Goal: Task Accomplishment & Management: Complete application form

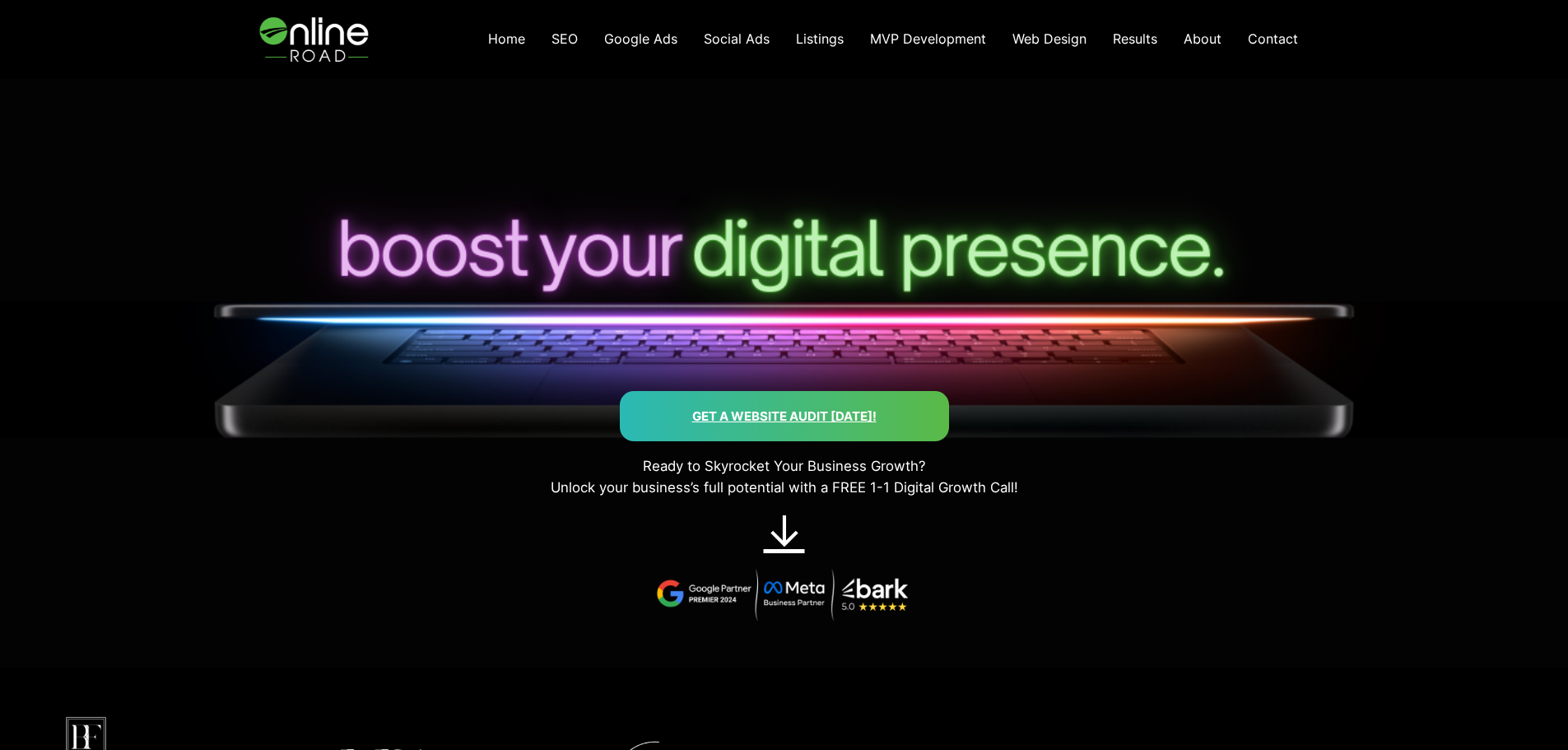
click at [799, 413] on link "Get a Website AUdit [DATE]!" at bounding box center [784, 416] width 184 height 16
click at [722, 37] on span "Social Ads" at bounding box center [737, 39] width 66 height 17
click at [573, 37] on span "SEO" at bounding box center [564, 39] width 26 height 17
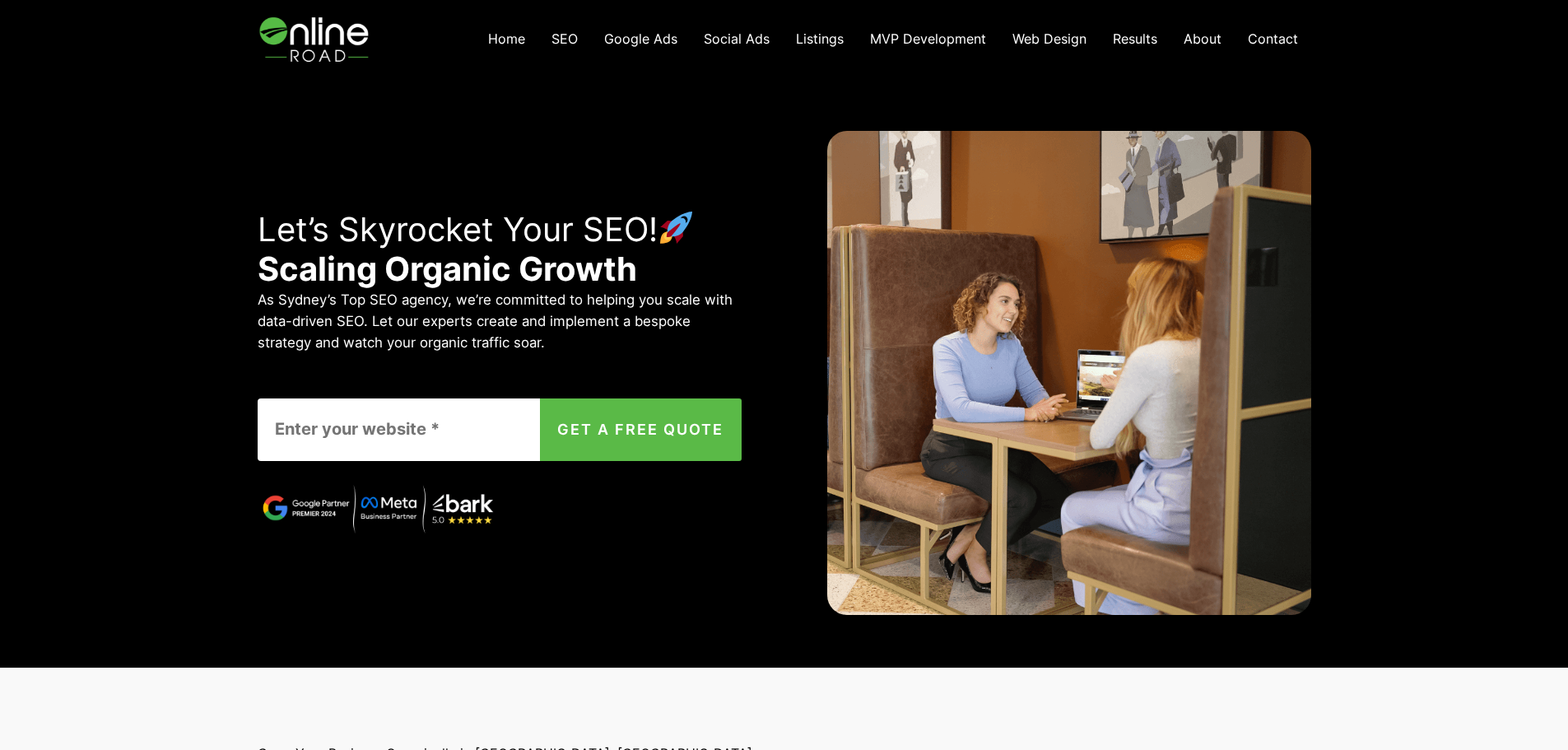
click at [136, 269] on div "Let’s Skyrocket Your SEO! Scaling Organic Growth As Sydney’s Top SEO agency, we…" at bounding box center [784, 374] width 1568 height 590
click at [342, 433] on input "Contact form" at bounding box center [416, 430] width 317 height 63
click at [599, 440] on button "GET A FREE QUOTE" at bounding box center [640, 430] width 201 height 63
click at [275, 430] on input "weatherproofconsulting.com.au" at bounding box center [416, 430] width 317 height 63
type input "http:weatherproofconsulting.com.au"
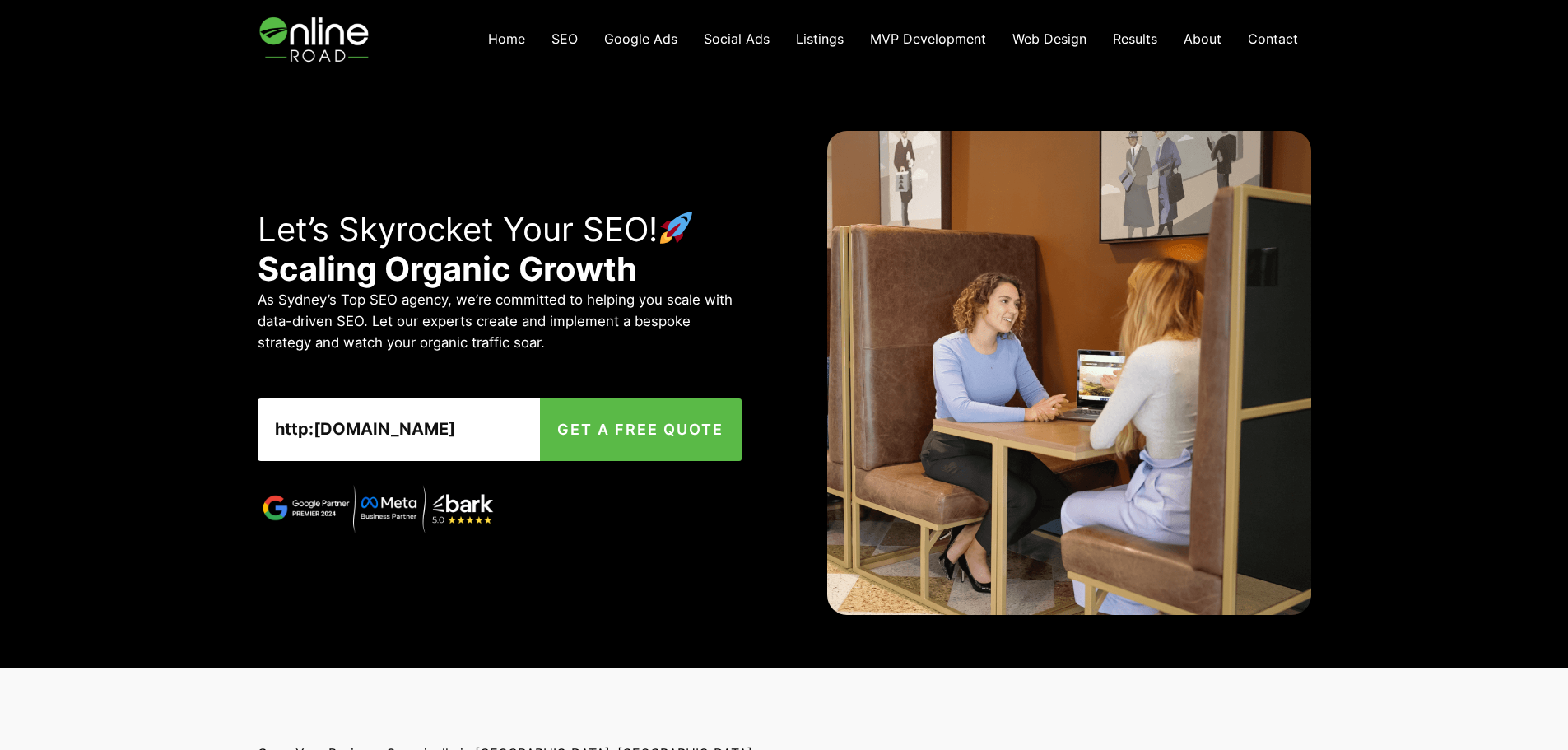
click at [622, 418] on button "GET A FREE QUOTE" at bounding box center [640, 430] width 201 height 63
